Goal: Information Seeking & Learning: Learn about a topic

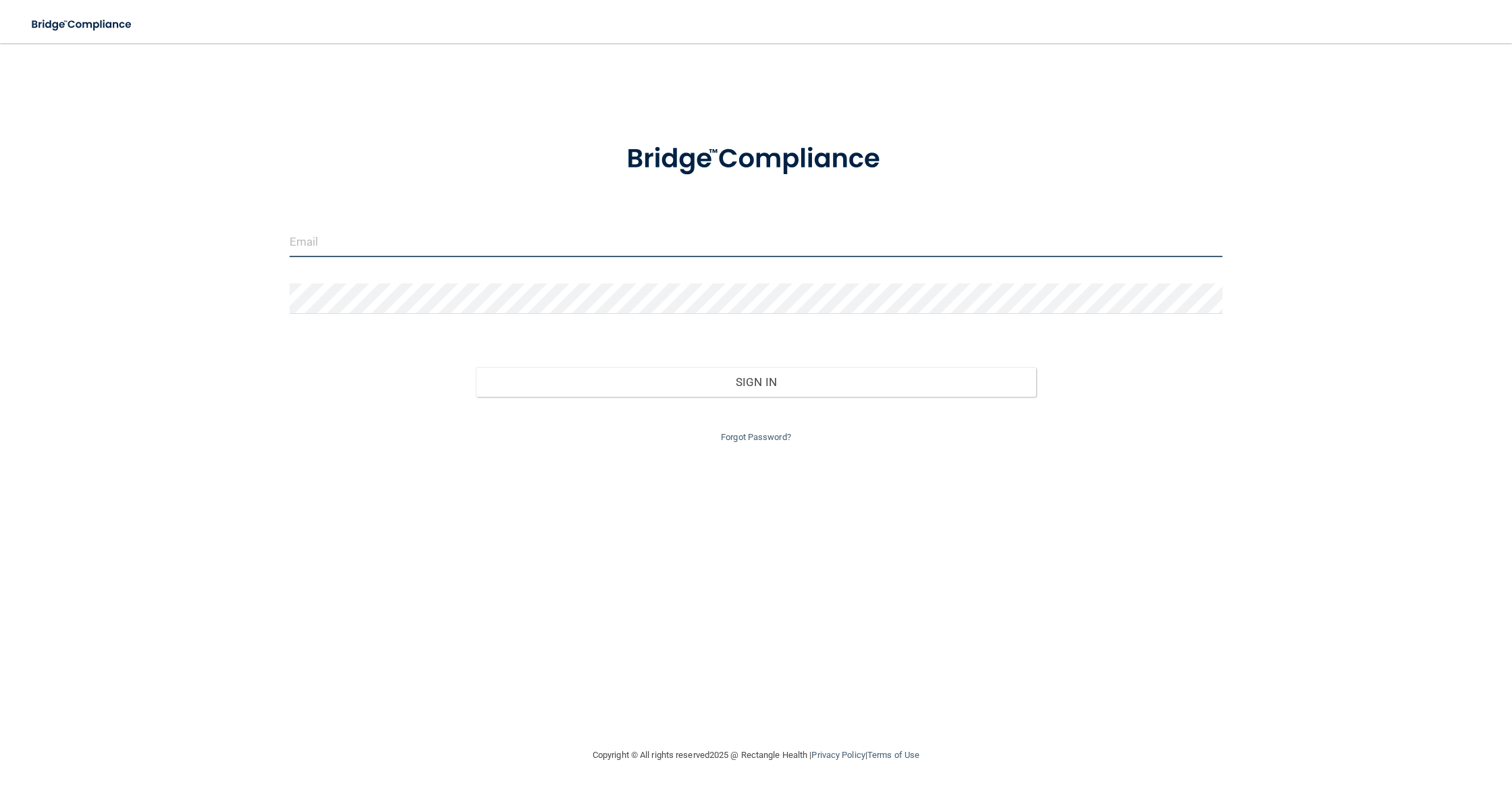
click at [417, 253] on input "email" at bounding box center [755, 242] width 933 height 30
type input "[EMAIL_ADDRESS][DOMAIN_NAME]"
click at [765, 397] on div "Forgot Password?" at bounding box center [756, 421] width 953 height 49
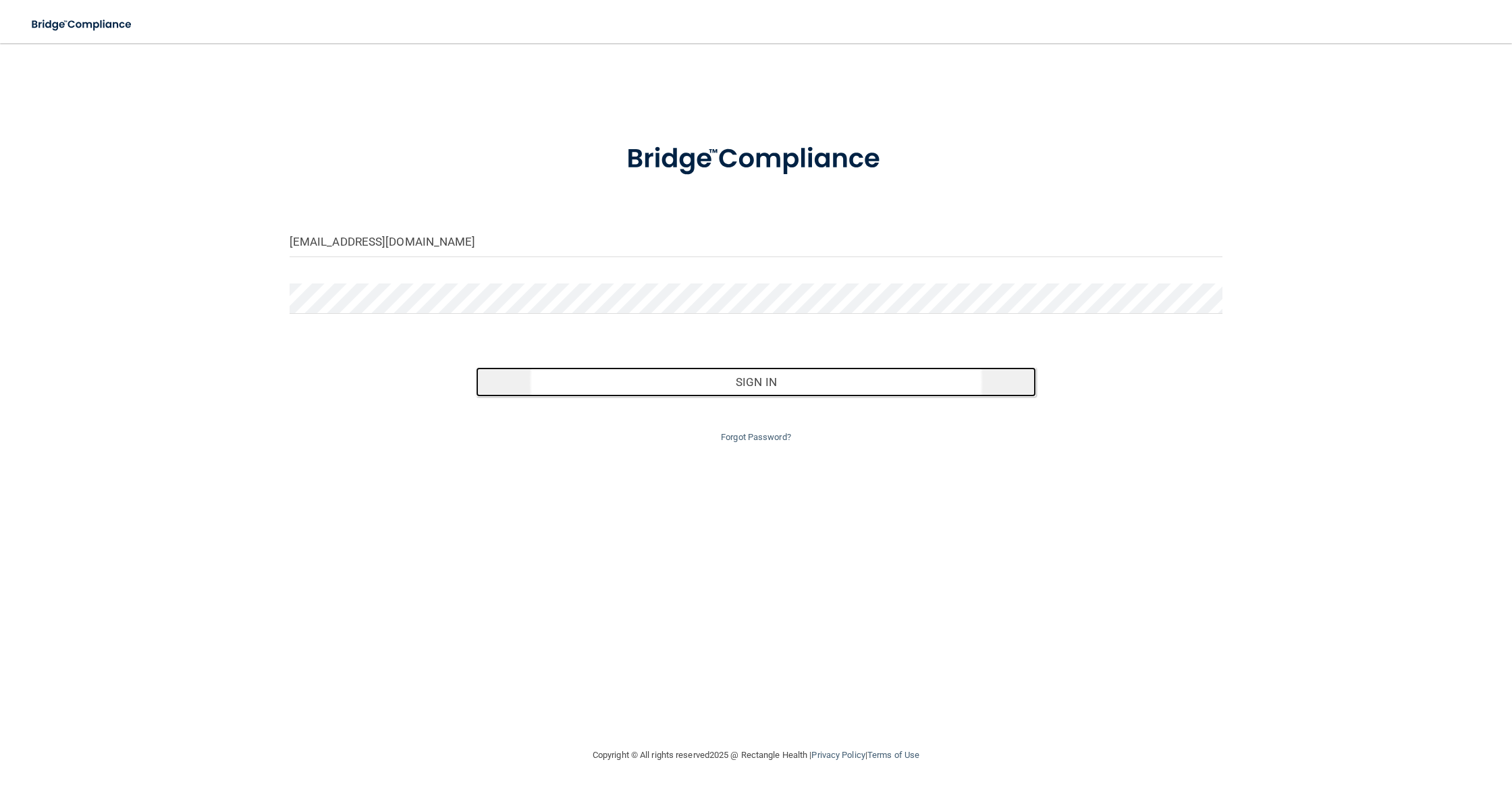
click at [764, 378] on button "Sign In" at bounding box center [755, 382] width 559 height 30
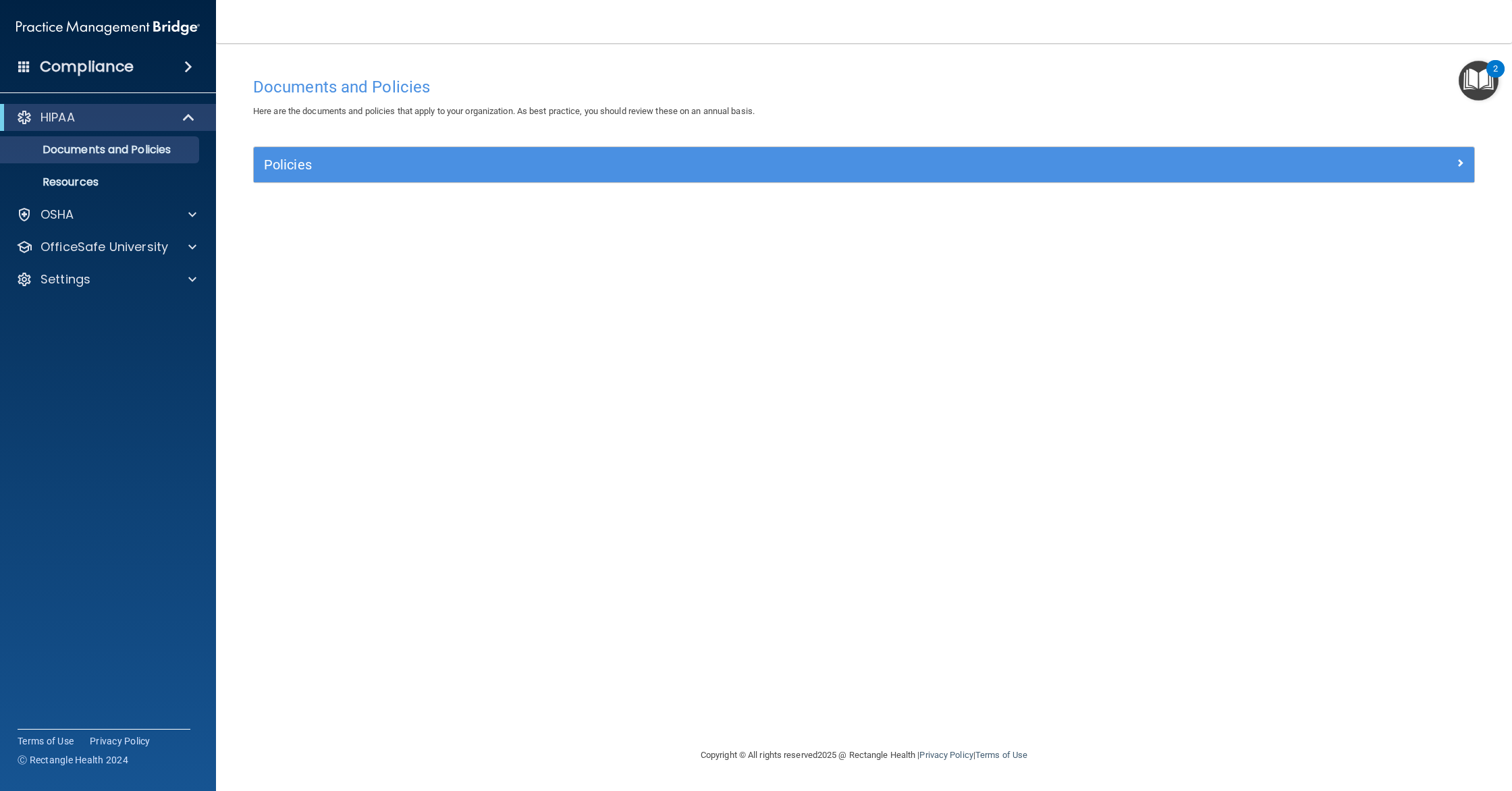
click at [1472, 78] on img "Open Resource Center, 2 new notifications" at bounding box center [1478, 80] width 40 height 40
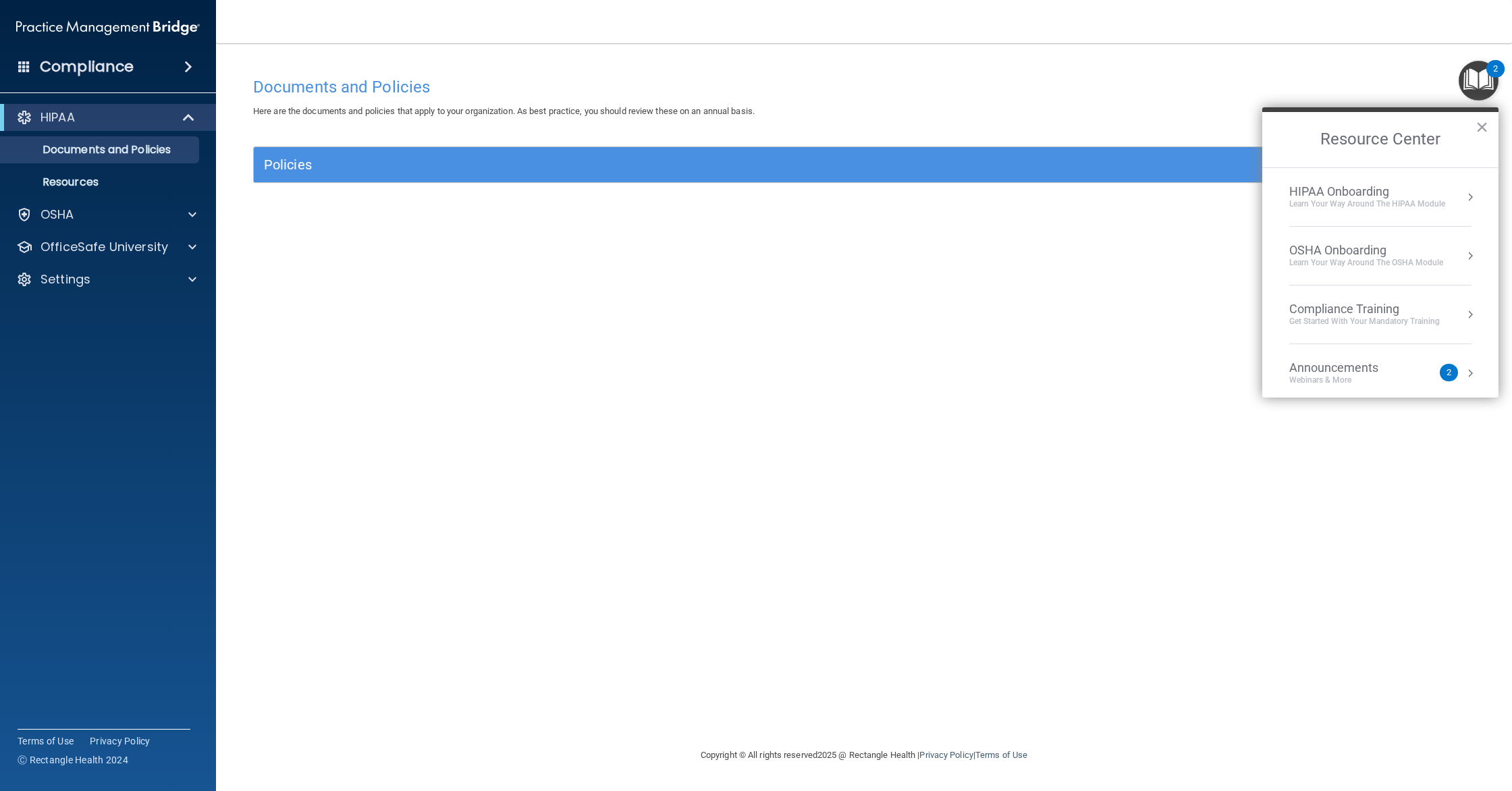
click at [1302, 370] on div "Announcements" at bounding box center [1347, 368] width 116 height 15
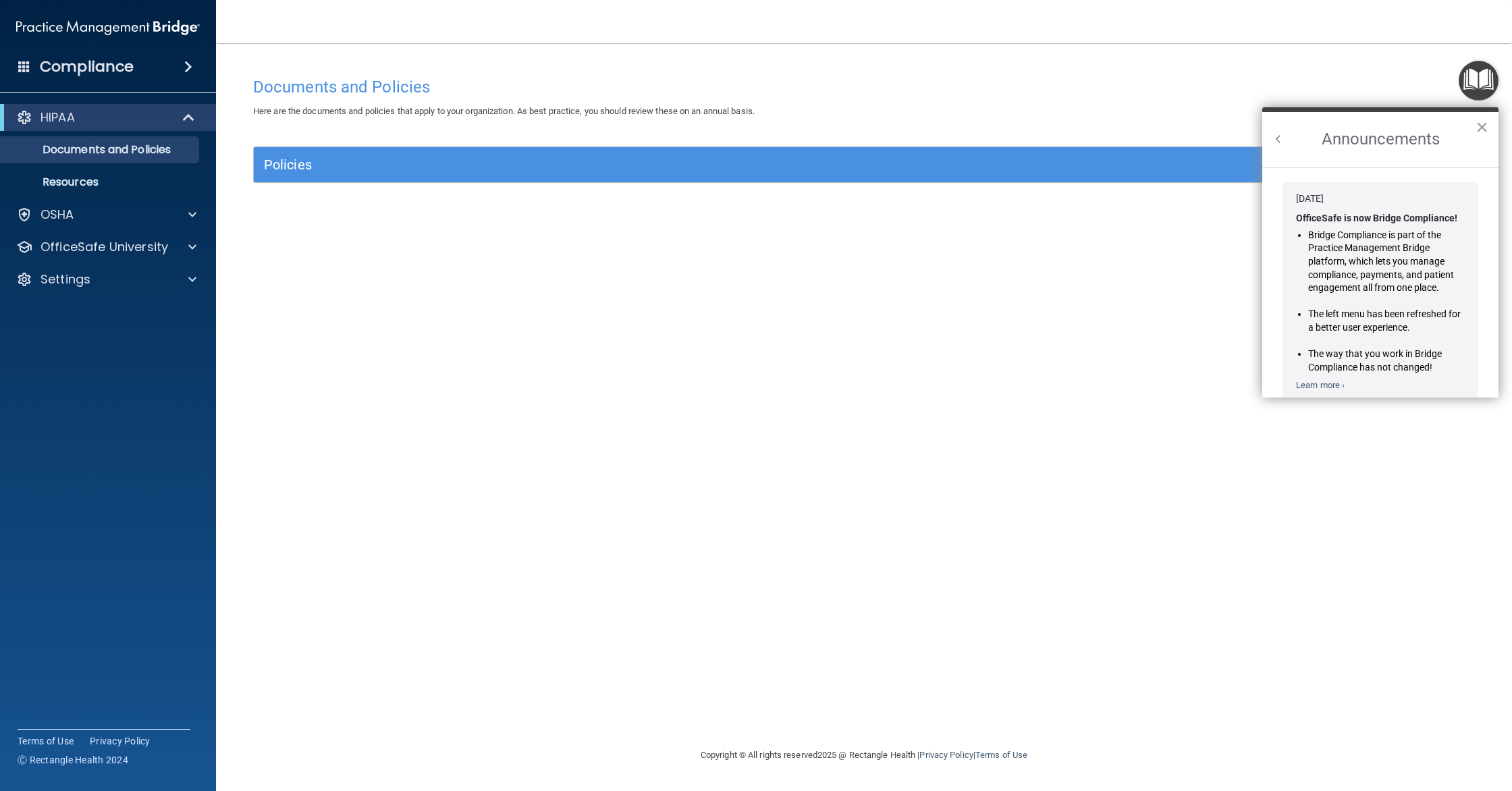
drag, startPoint x: 1484, startPoint y: 126, endPoint x: 1463, endPoint y: 139, distance: 24.7
click at [1483, 126] on button "×" at bounding box center [1482, 126] width 13 height 22
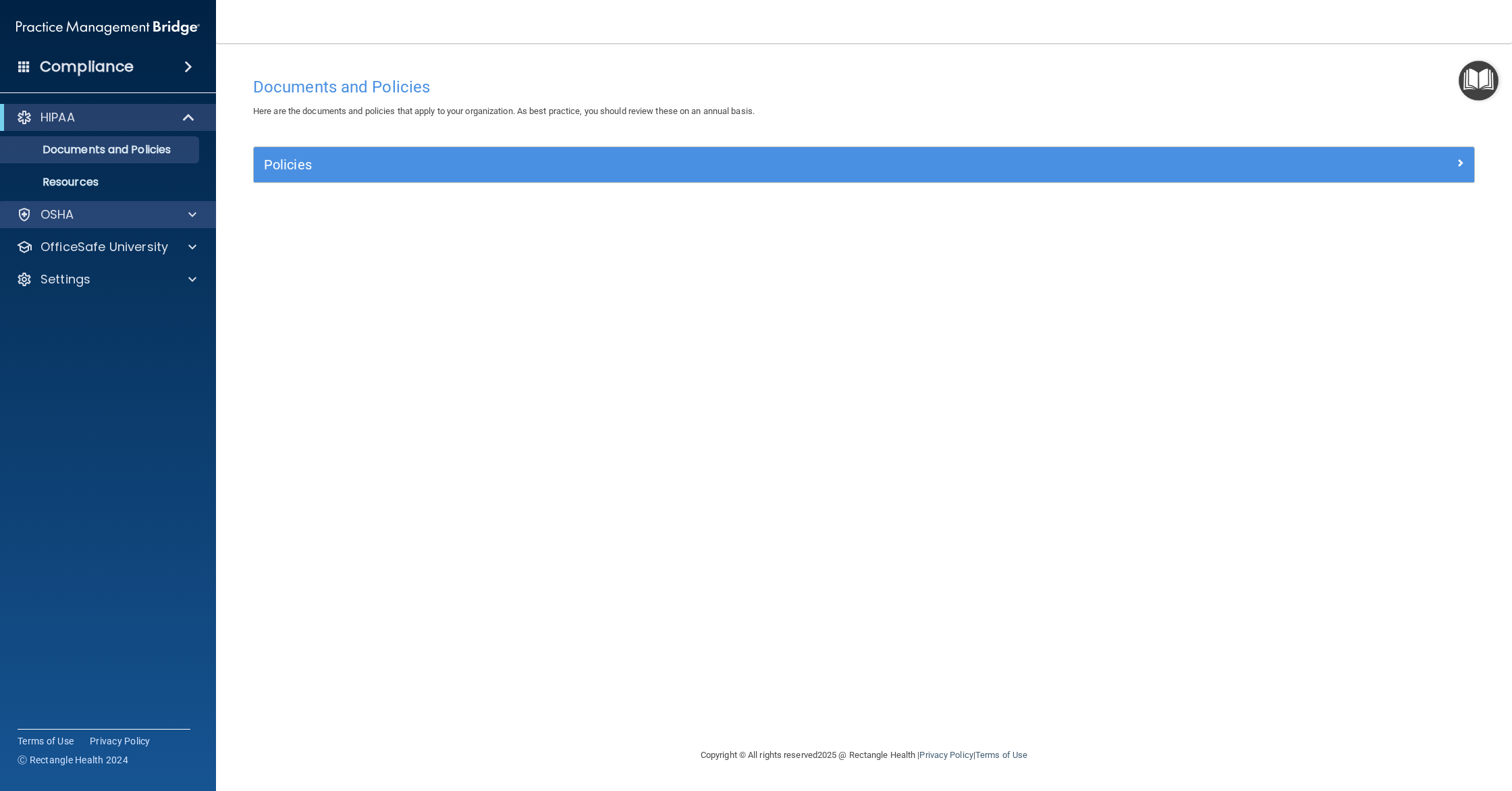
click at [103, 224] on div "OSHA" at bounding box center [108, 214] width 216 height 27
click at [192, 221] on span at bounding box center [192, 215] width 8 height 16
click at [192, 220] on span at bounding box center [192, 215] width 8 height 16
click at [190, 250] on span at bounding box center [192, 247] width 8 height 16
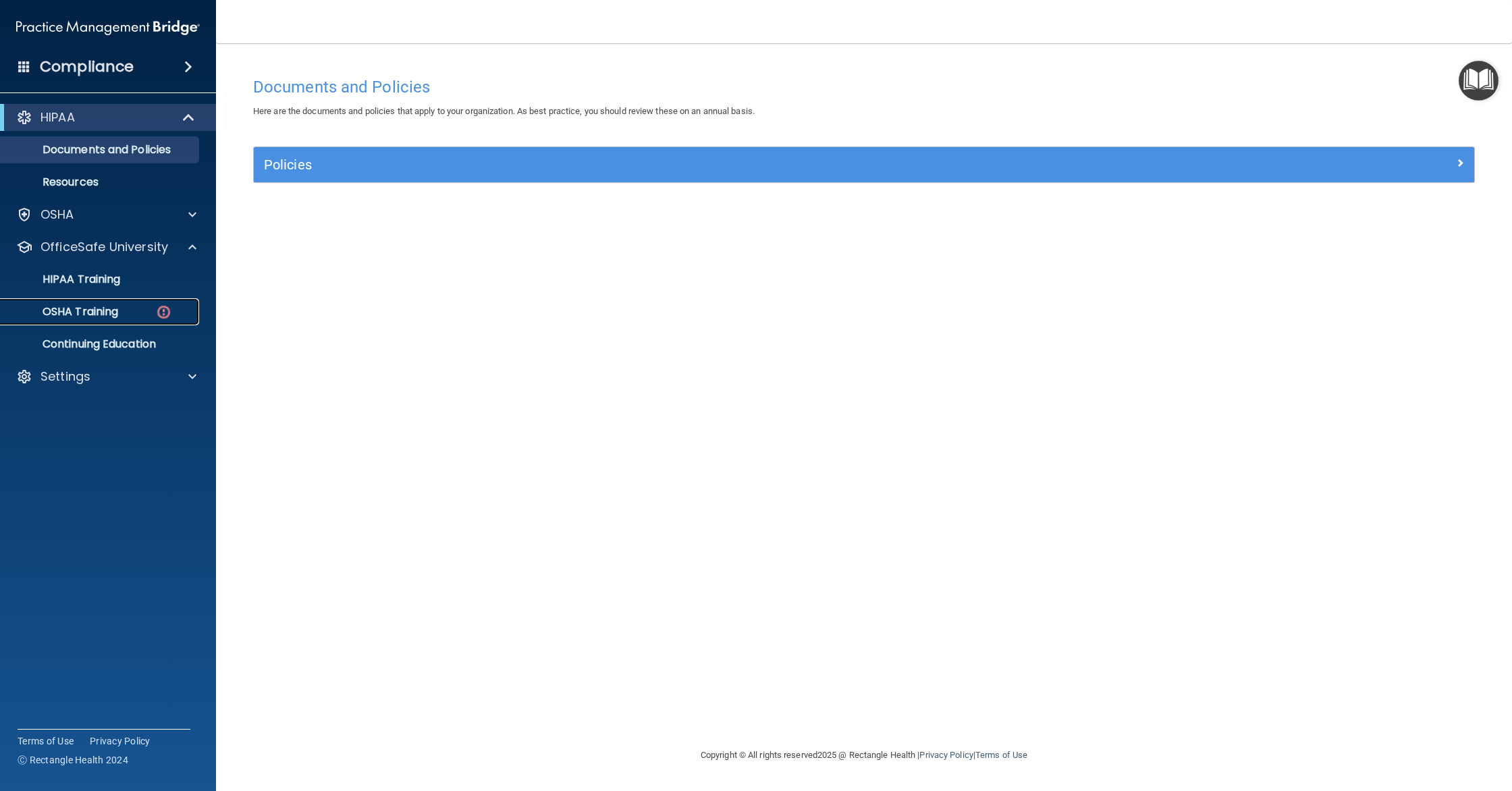
click at [122, 308] on div "OSHA Training" at bounding box center [100, 311] width 184 height 14
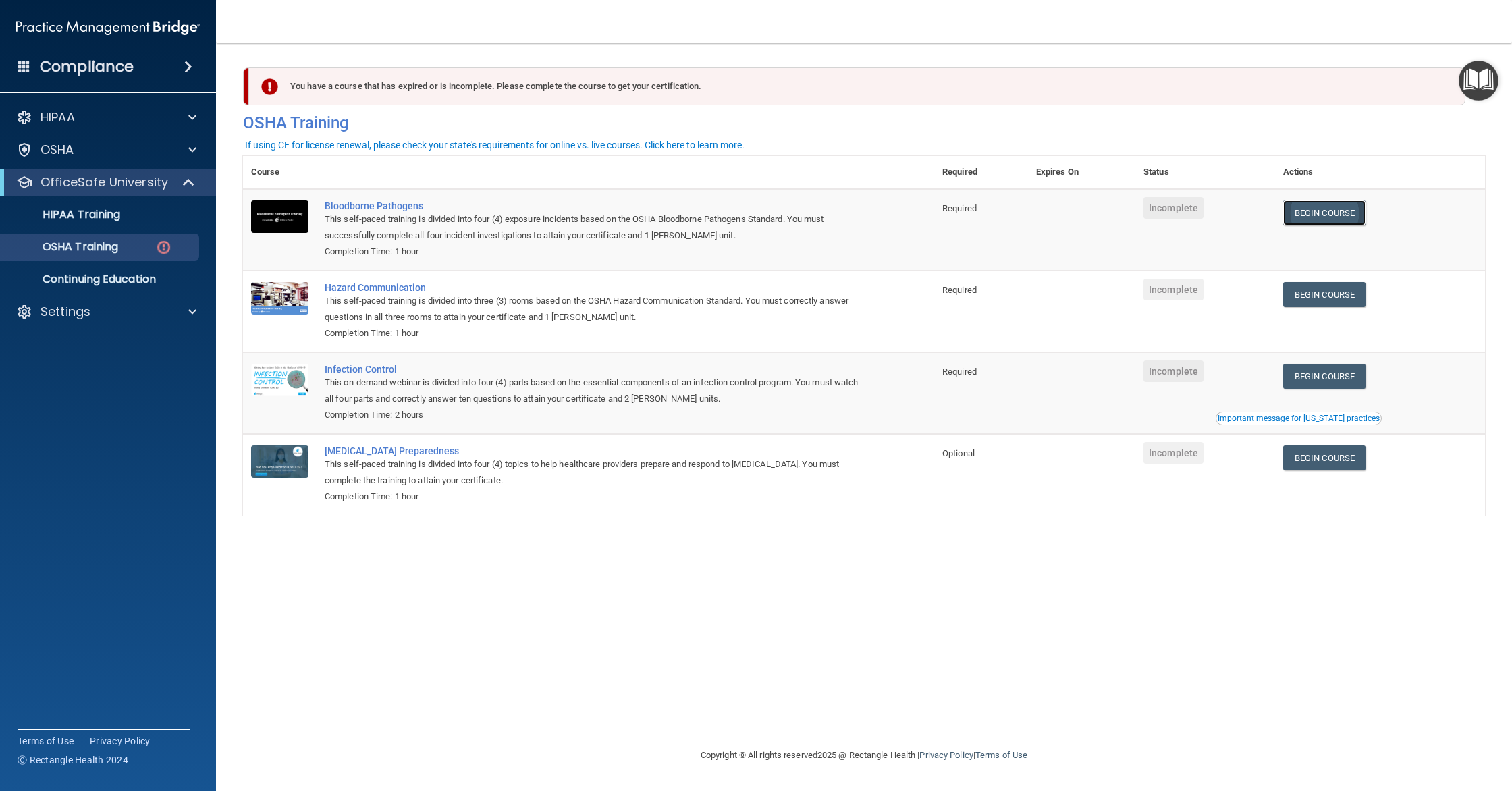
click at [1306, 210] on link "Begin Course" at bounding box center [1324, 212] width 83 height 25
